Goal: Task Accomplishment & Management: Manage account settings

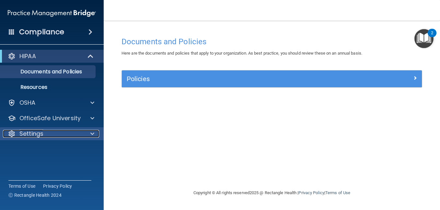
click at [30, 130] on p "Settings" at bounding box center [31, 134] width 24 height 8
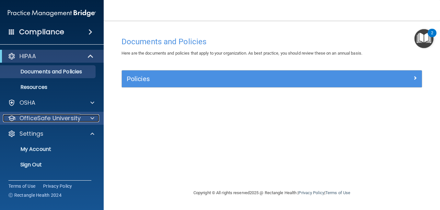
click at [49, 116] on p "OfficeSafe University" at bounding box center [49, 119] width 61 height 8
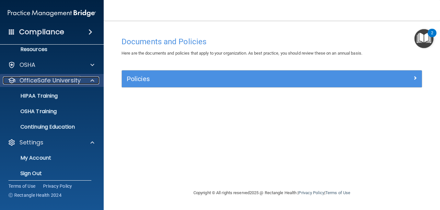
scroll to position [43, 0]
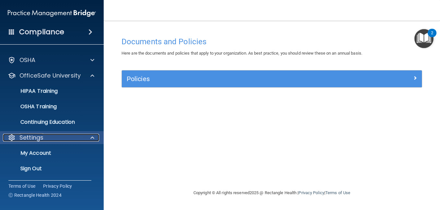
click at [32, 137] on p "Settings" at bounding box center [31, 138] width 24 height 8
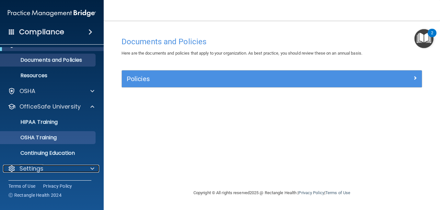
scroll to position [12, 0]
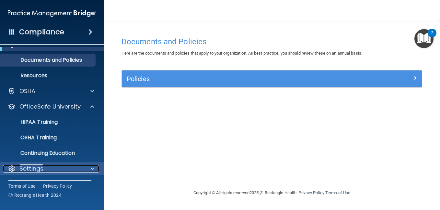
click at [33, 170] on p "Settings" at bounding box center [31, 169] width 24 height 8
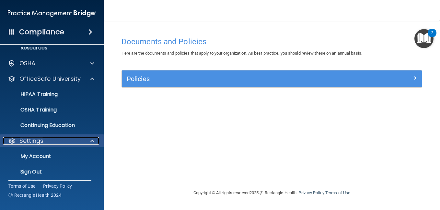
scroll to position [43, 0]
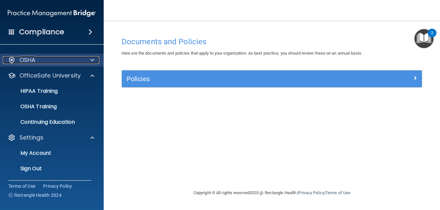
click at [28, 59] on p "OSHA" at bounding box center [27, 60] width 16 height 8
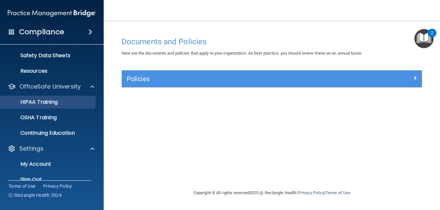
scroll to position [74, 0]
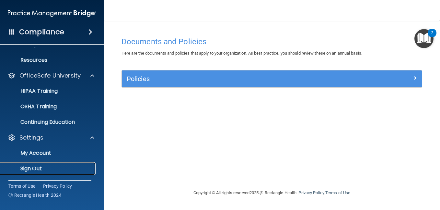
click at [38, 168] on p "Sign Out" at bounding box center [48, 169] width 88 height 6
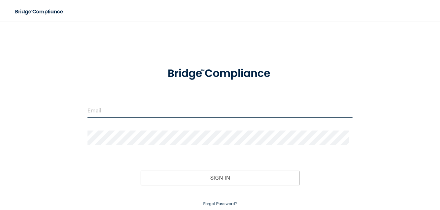
click at [114, 112] on input "email" at bounding box center [219, 111] width 265 height 15
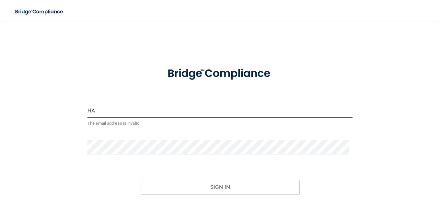
type input "H"
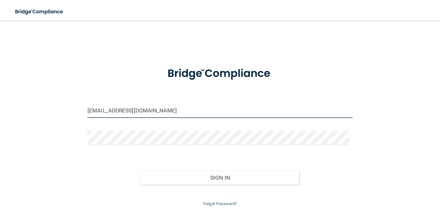
type input "[EMAIL_ADDRESS][DOMAIN_NAME]"
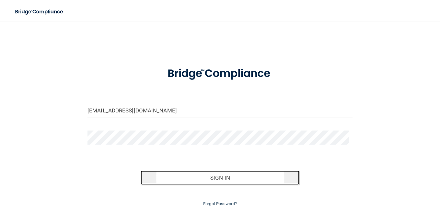
click at [221, 176] on button "Sign In" at bounding box center [219, 178] width 159 height 14
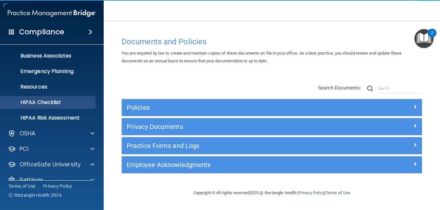
scroll to position [58, 0]
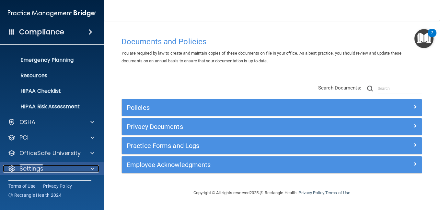
click at [31, 169] on p "Settings" at bounding box center [31, 169] width 24 height 8
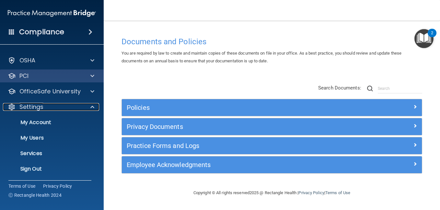
scroll to position [120, 0]
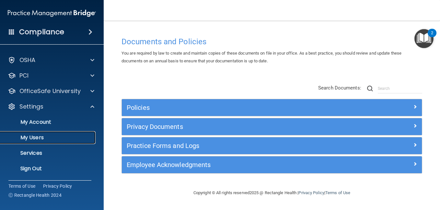
click at [44, 136] on p "My Users" at bounding box center [48, 138] width 88 height 6
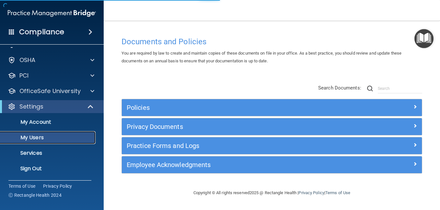
scroll to position [12, 0]
select select "20"
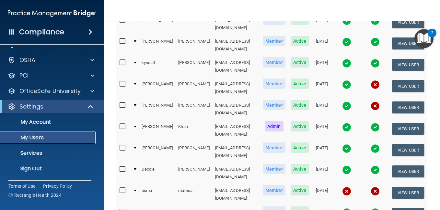
scroll to position [178, 0]
